Goal: Information Seeking & Learning: Compare options

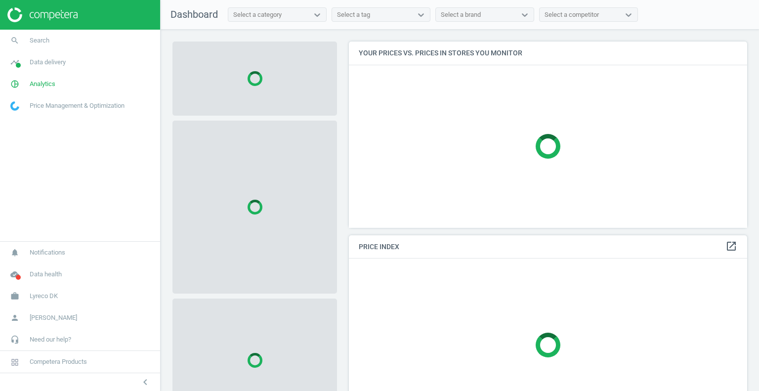
scroll to position [201, 406]
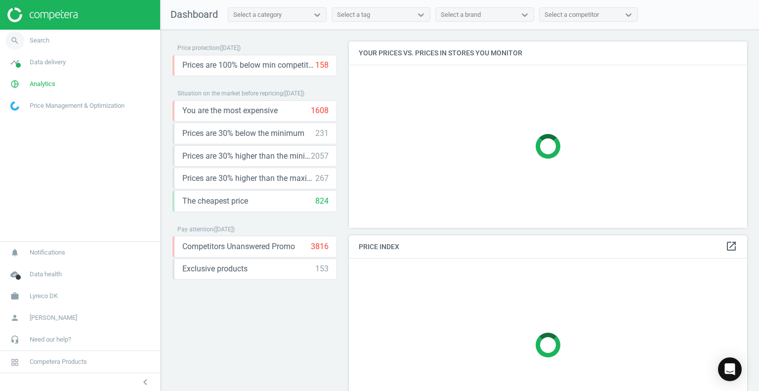
click at [12, 40] on icon "search" at bounding box center [14, 40] width 19 height 19
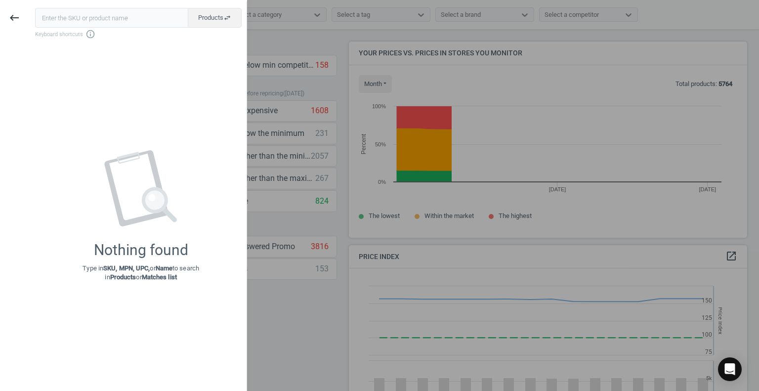
scroll to position [243, 406]
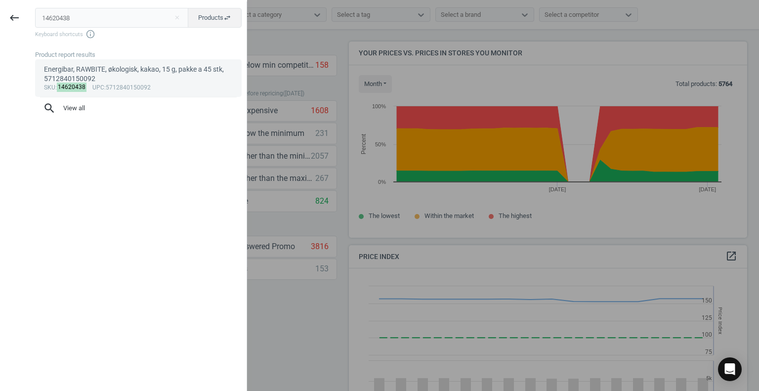
type input "14620438"
click at [71, 72] on div "Energibar, RAWBITE, økologisk, kakao, 15 g, pakke a 45 stk, 5712840150092" at bounding box center [138, 74] width 189 height 19
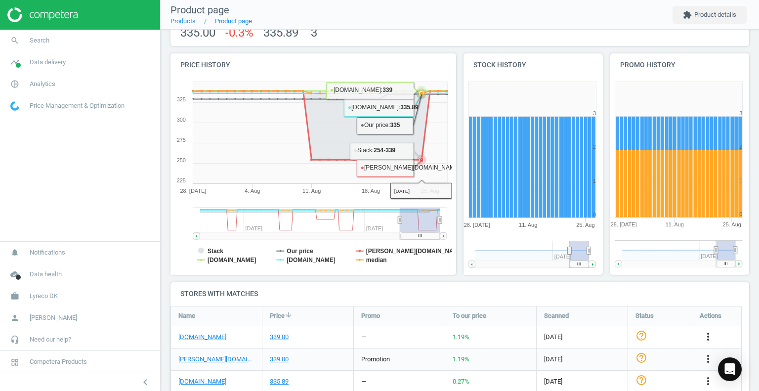
scroll to position [99, 0]
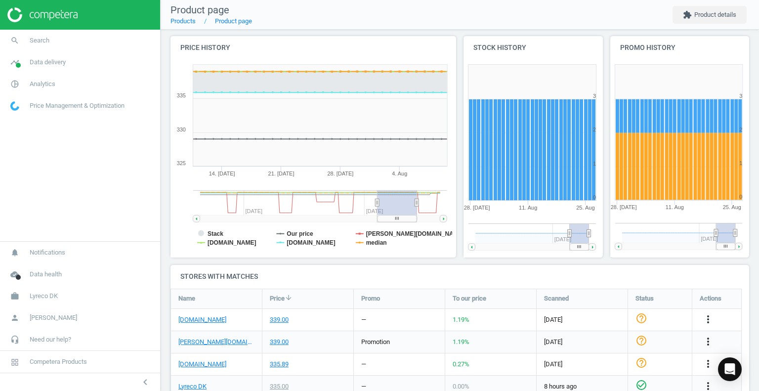
drag, startPoint x: 340, startPoint y: 201, endPoint x: 273, endPoint y: 206, distance: 67.4
click at [273, 206] on rect at bounding box center [288, 202] width 177 height 25
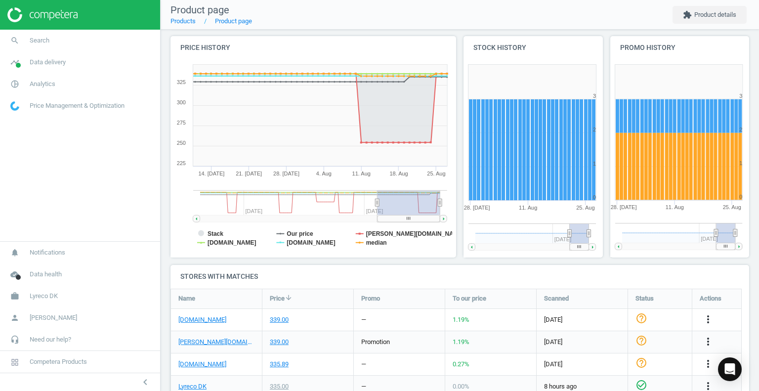
drag, startPoint x: 441, startPoint y: 203, endPoint x: 414, endPoint y: 202, distance: 26.7
click at [447, 204] on icon "Created with Highstock 6.2.0 Stack Our price [PERSON_NAME][DOMAIN_NAME] [DOMAIN…" at bounding box center [312, 159] width 282 height 198
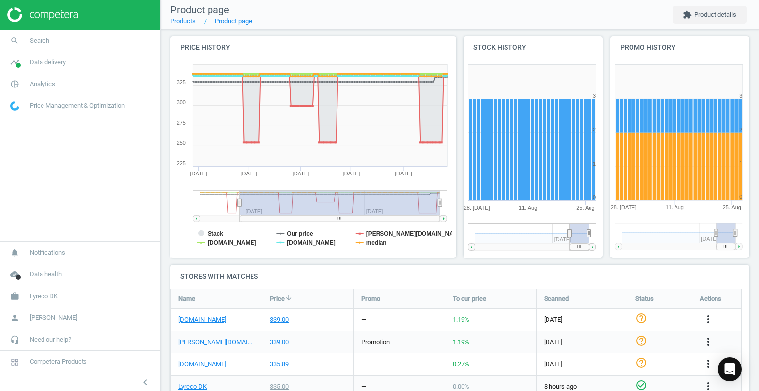
drag, startPoint x: 377, startPoint y: 202, endPoint x: 240, endPoint y: 208, distance: 137.1
click at [240, 208] on g at bounding box center [320, 206] width 254 height 32
click at [243, 241] on tspan "[DOMAIN_NAME]" at bounding box center [232, 242] width 49 height 7
click at [301, 242] on tspan "[DOMAIN_NAME]" at bounding box center [311, 242] width 49 height 7
click at [373, 243] on tspan "median" at bounding box center [376, 242] width 21 height 7
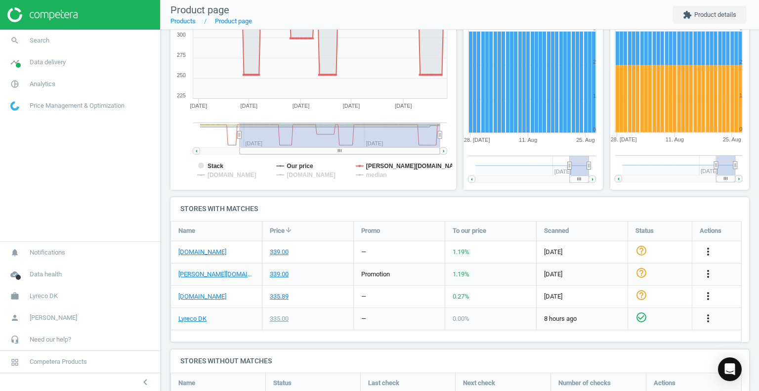
scroll to position [198, 0]
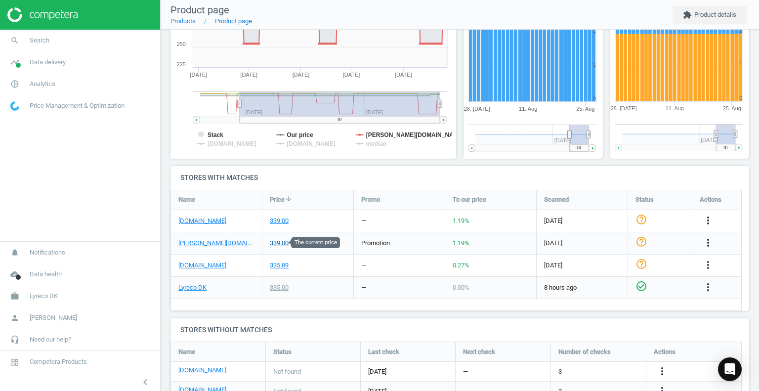
click at [281, 245] on div "339.00" at bounding box center [279, 243] width 19 height 9
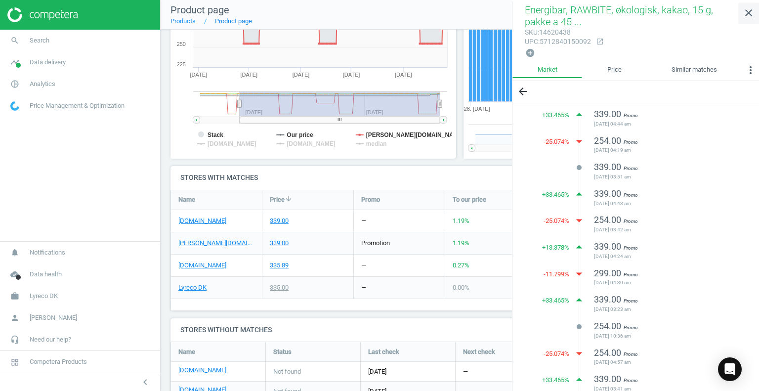
click at [751, 10] on icon "close" at bounding box center [749, 13] width 12 height 12
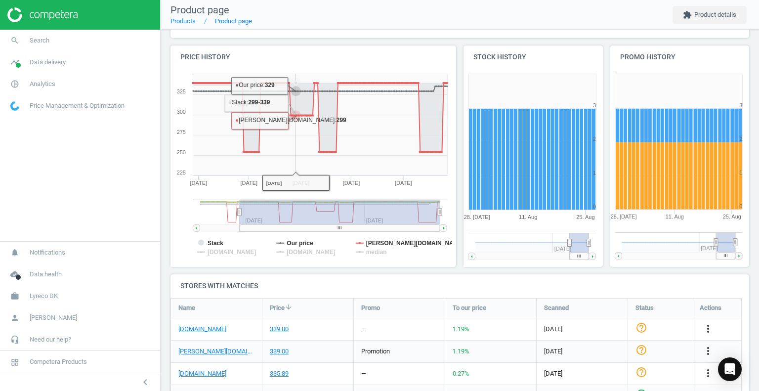
scroll to position [0, 0]
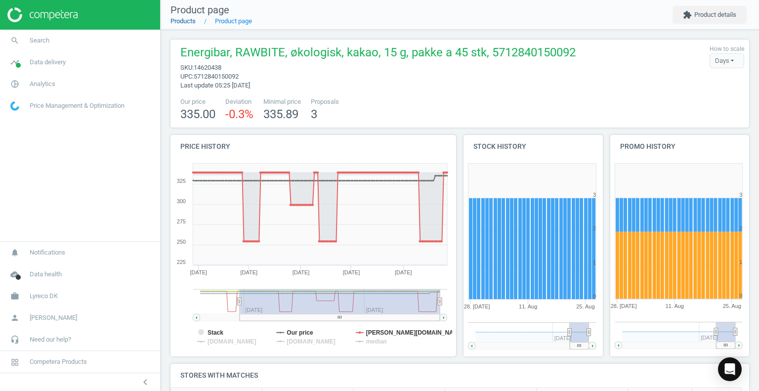
click at [181, 19] on link "Products" at bounding box center [183, 20] width 25 height 7
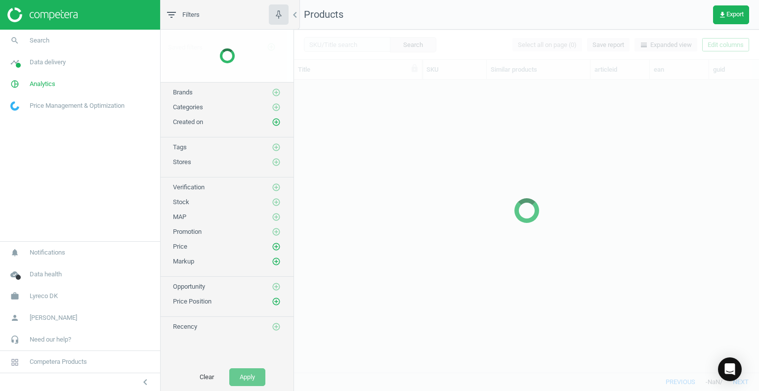
scroll to position [278, 458]
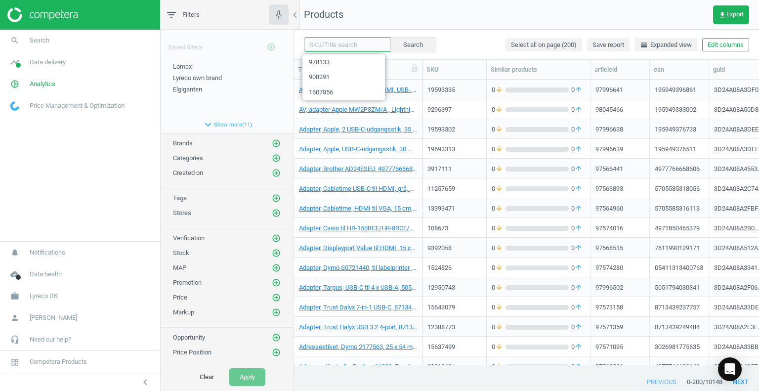
click at [325, 46] on input "text" at bounding box center [347, 44] width 87 height 15
type input "1491401"
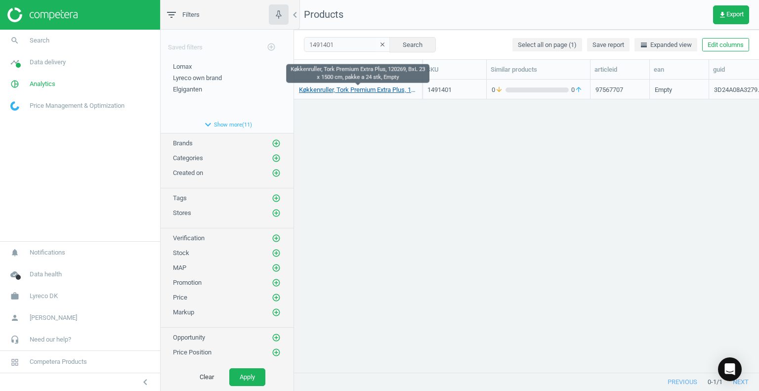
click at [337, 87] on link "Køkkenruller, Tork Premium Extra Plus, 120269, BxL 23 x 1500 cm, pakke a 24 stk…" at bounding box center [358, 90] width 118 height 9
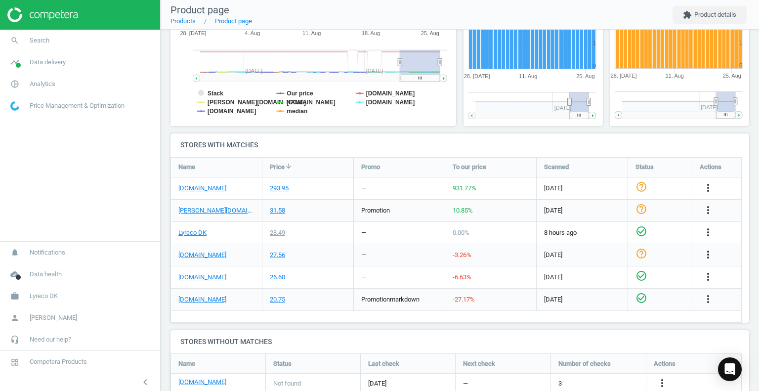
scroll to position [247, 0]
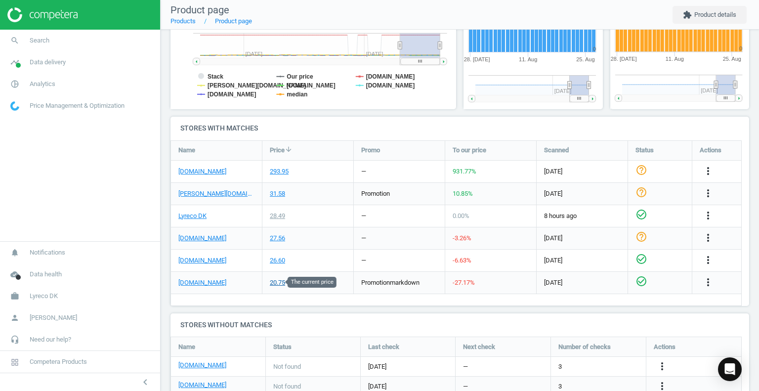
click at [283, 282] on div "20.75" at bounding box center [277, 282] width 15 height 9
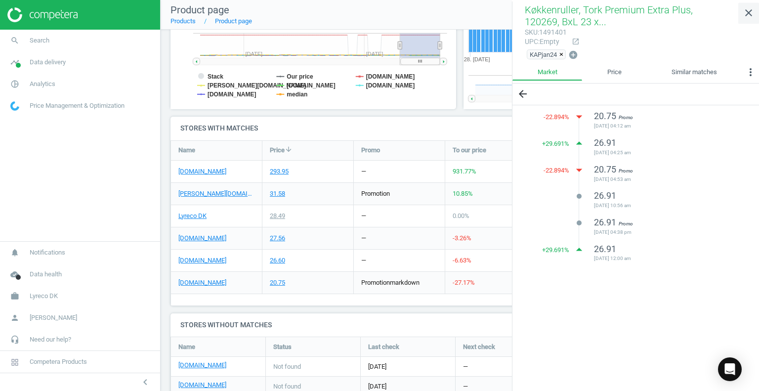
click at [747, 14] on icon "close" at bounding box center [749, 13] width 12 height 12
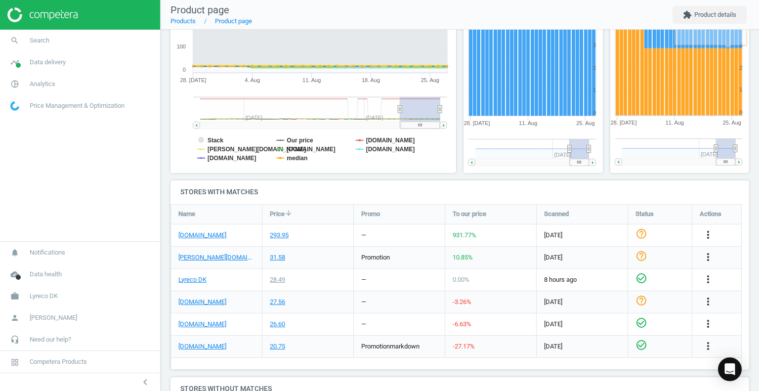
scroll to position [148, 0]
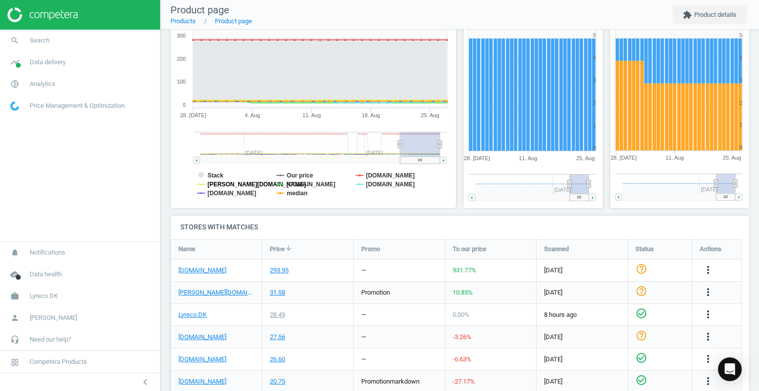
click at [222, 183] on tspan "[PERSON_NAME][DOMAIN_NAME]" at bounding box center [257, 184] width 98 height 7
click at [224, 192] on tspan "[DOMAIN_NAME]" at bounding box center [232, 193] width 49 height 7
click at [300, 190] on tspan "median" at bounding box center [297, 193] width 21 height 7
click at [382, 183] on tspan "[DOMAIN_NAME]" at bounding box center [390, 184] width 49 height 7
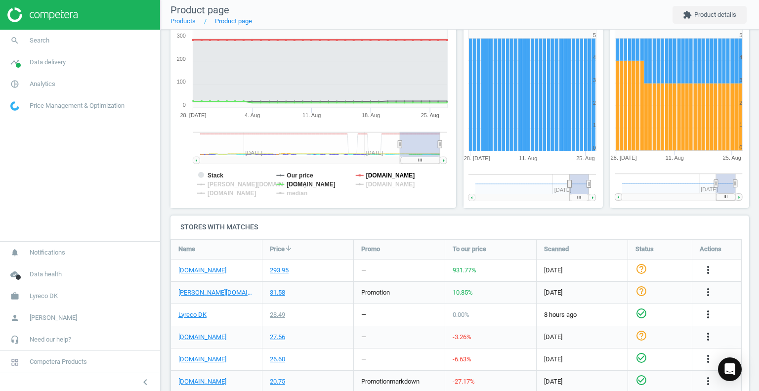
click at [383, 176] on tspan "[DOMAIN_NAME]" at bounding box center [390, 175] width 49 height 7
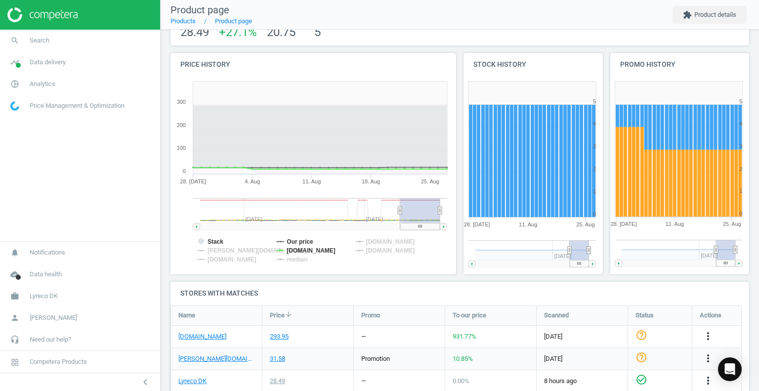
scroll to position [99, 0]
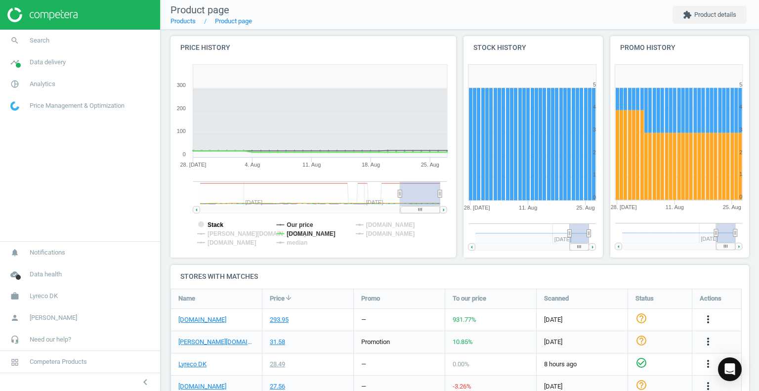
click at [219, 223] on tspan "Stack" at bounding box center [216, 224] width 16 height 7
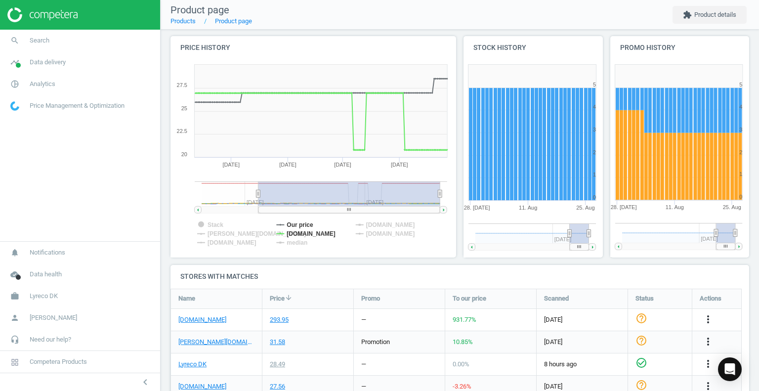
drag, startPoint x: 400, startPoint y: 195, endPoint x: 259, endPoint y: 199, distance: 141.9
click at [259, 199] on g at bounding box center [321, 197] width 253 height 32
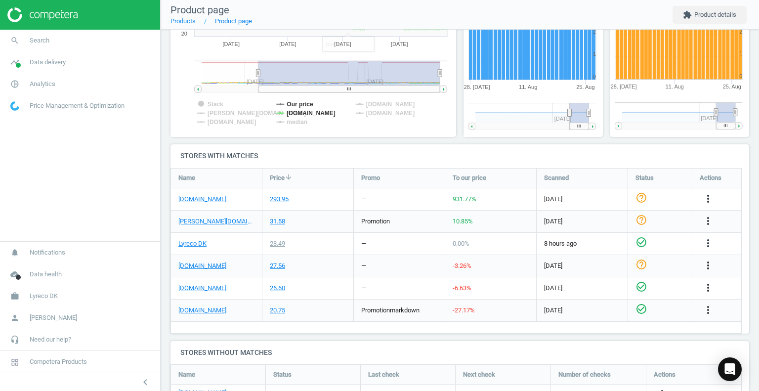
scroll to position [247, 0]
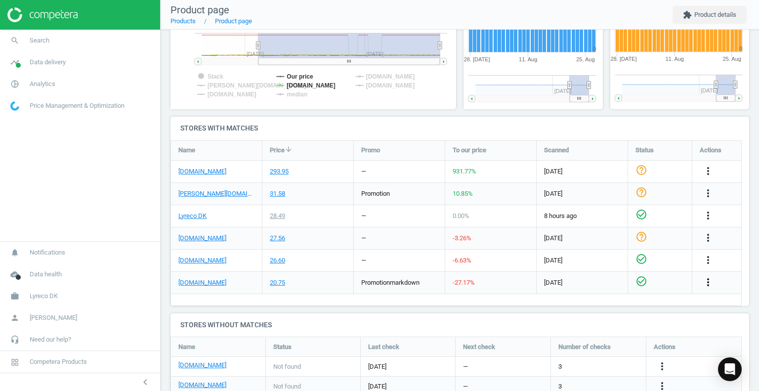
click at [709, 282] on icon "more_vert" at bounding box center [708, 282] width 12 height 12
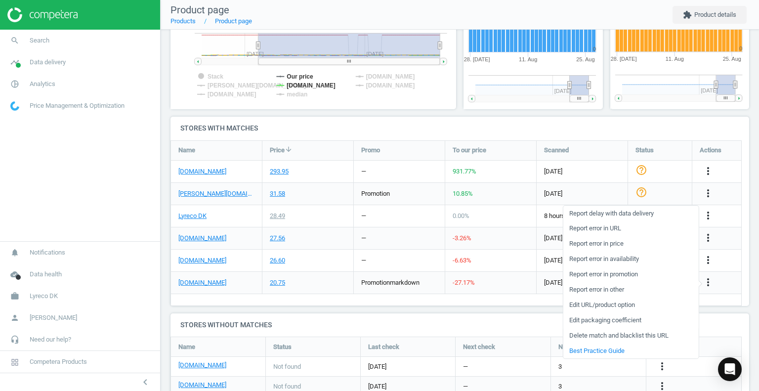
click at [612, 318] on link "Edit packaging coefficient" at bounding box center [630, 320] width 135 height 15
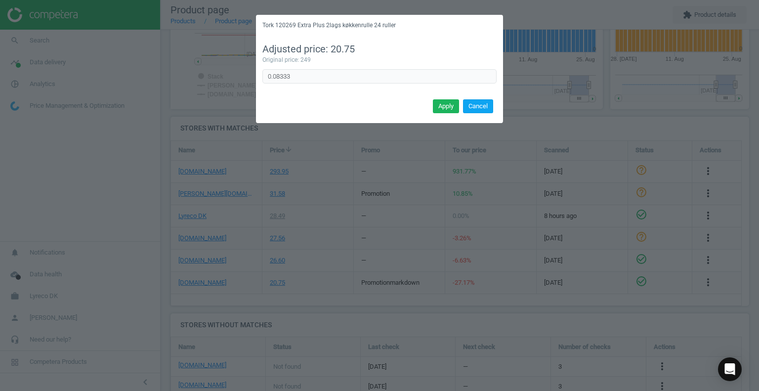
click at [480, 106] on button "Cancel" at bounding box center [478, 106] width 30 height 14
